Goal: Information Seeking & Learning: Learn about a topic

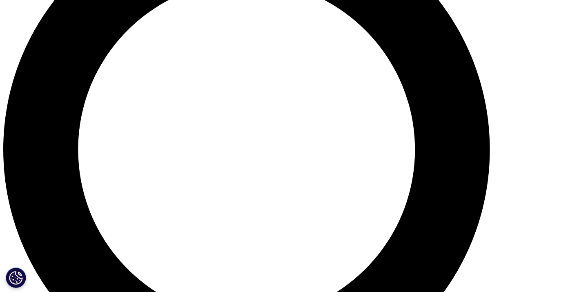
scroll to position [686, 0]
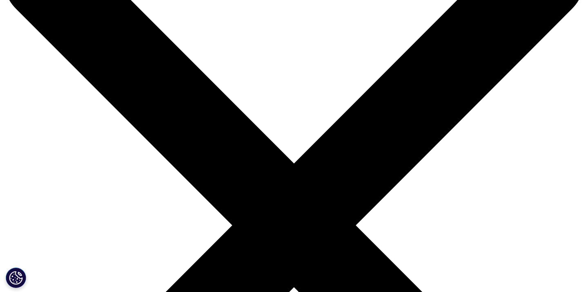
scroll to position [69, 0]
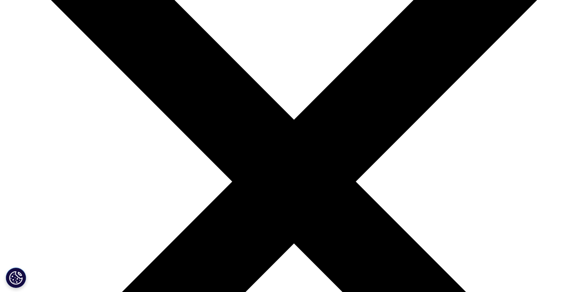
scroll to position [123, 0]
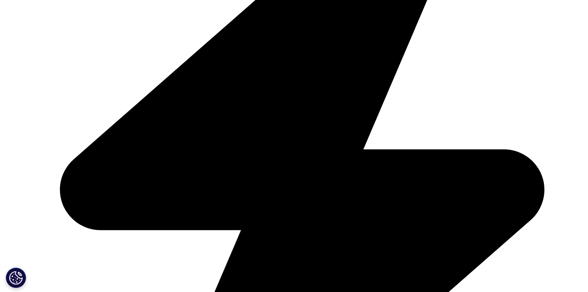
scroll to position [2286, 0]
